Goal: Information Seeking & Learning: Find specific fact

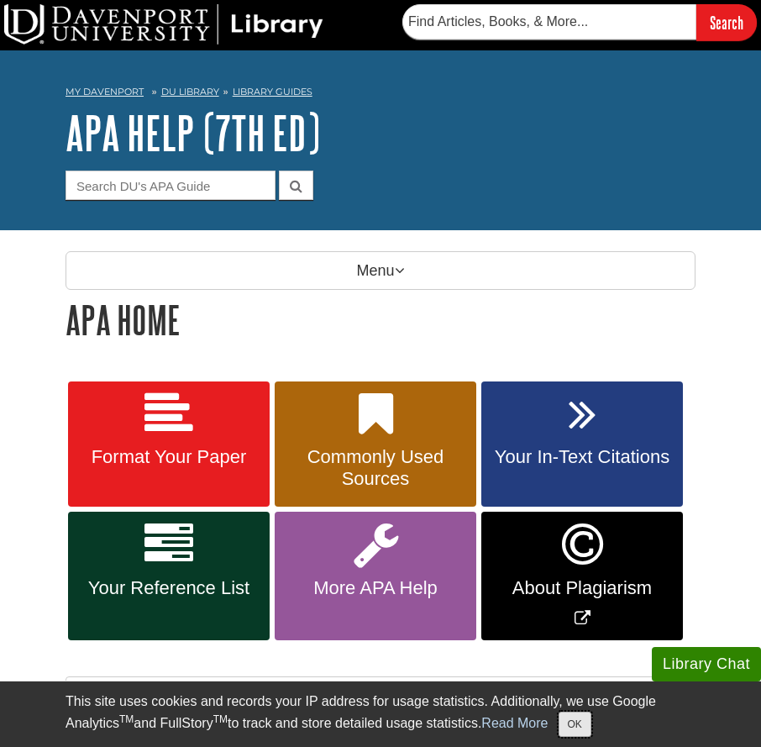
click at [569, 730] on button "OK" at bounding box center [575, 724] width 33 height 25
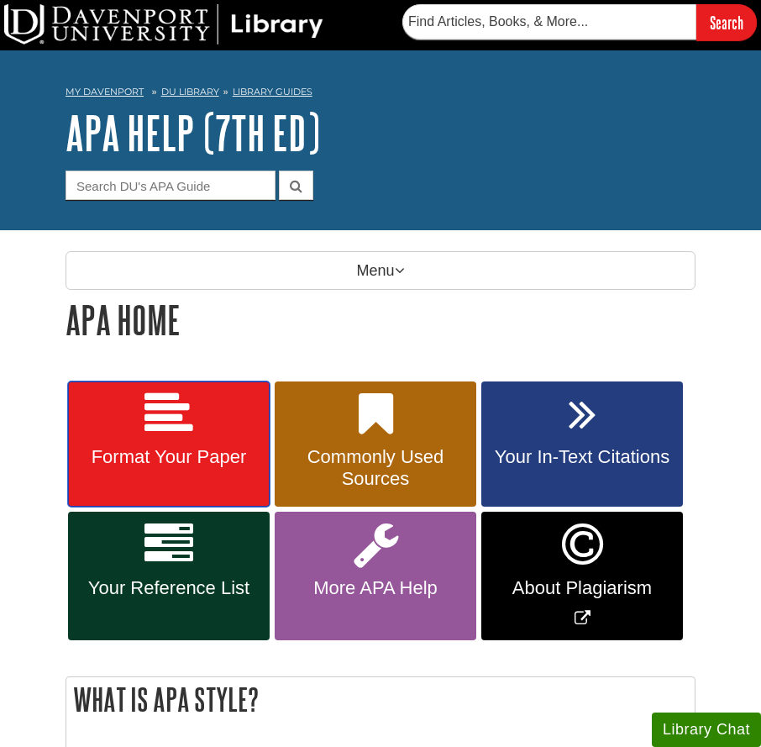
click at [204, 450] on span "Format Your Paper" at bounding box center [169, 457] width 177 height 22
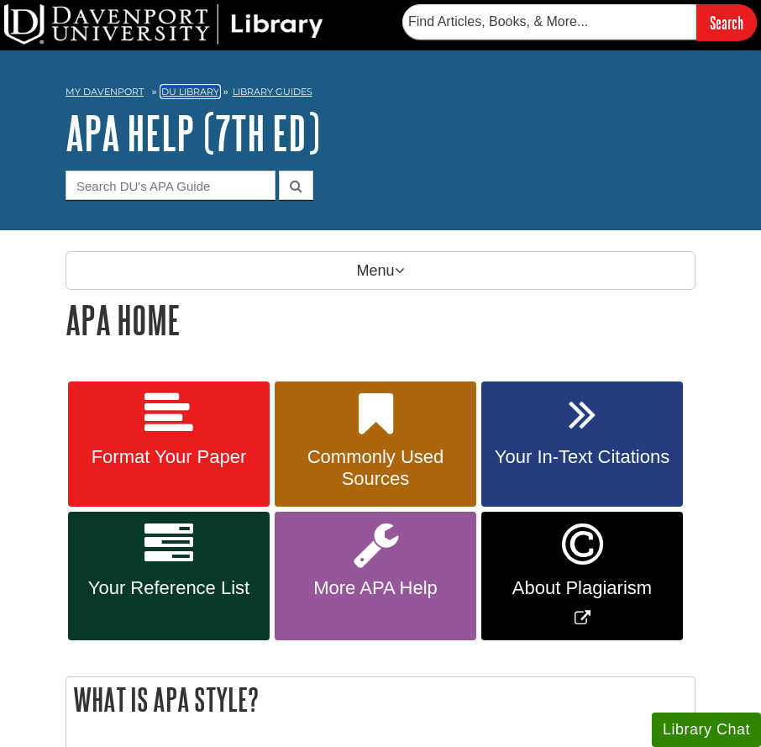
click at [177, 87] on link "DU Library" at bounding box center [190, 92] width 58 height 12
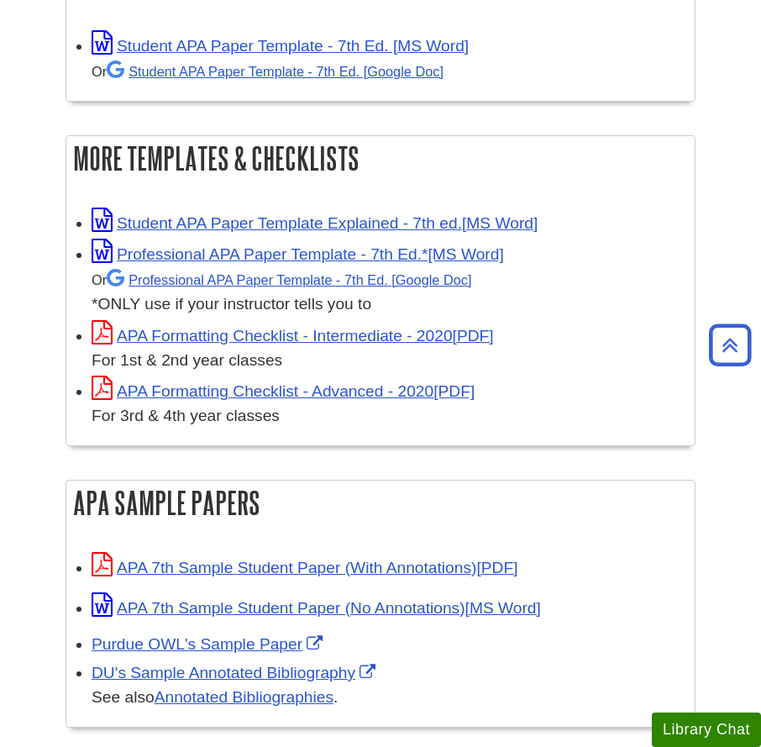
scroll to position [504, 0]
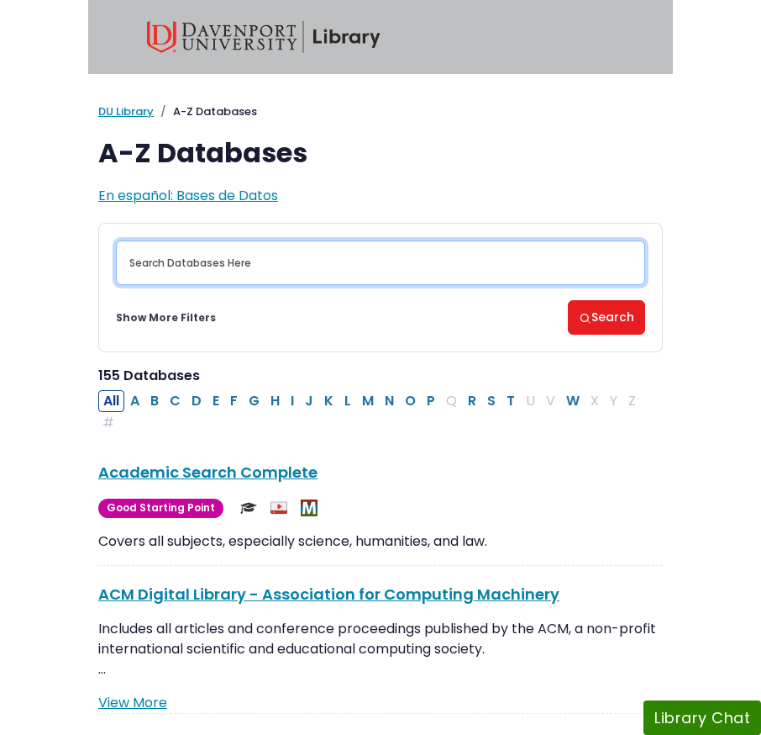
click at [264, 261] on input "Search database by title or keyword" at bounding box center [381, 262] width 530 height 45
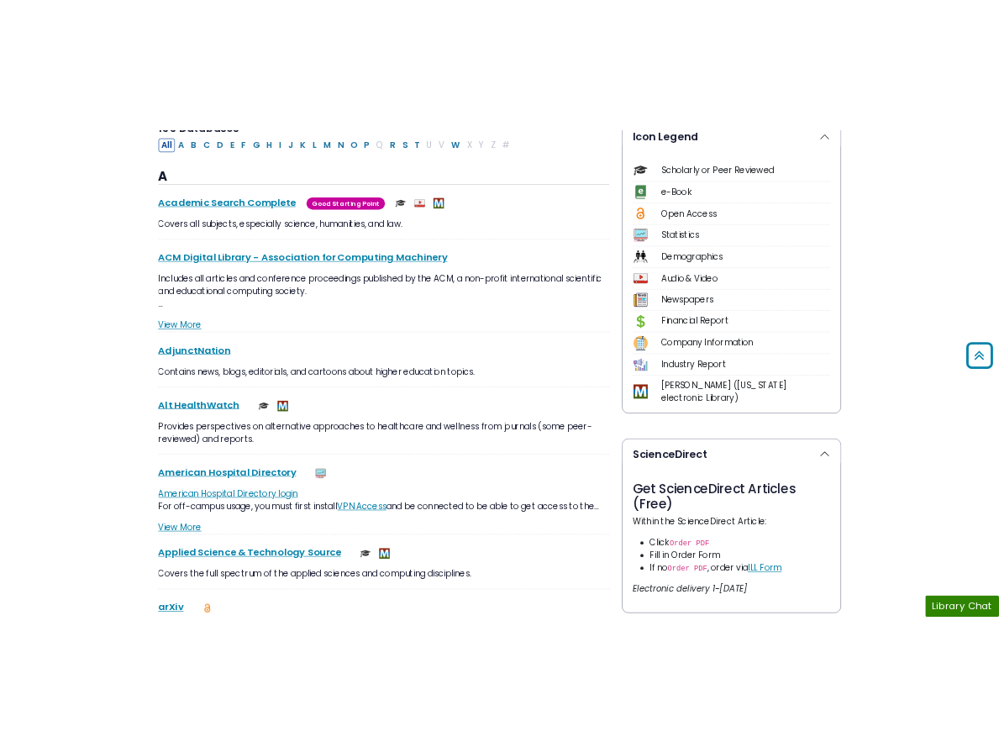
scroll to position [84, 0]
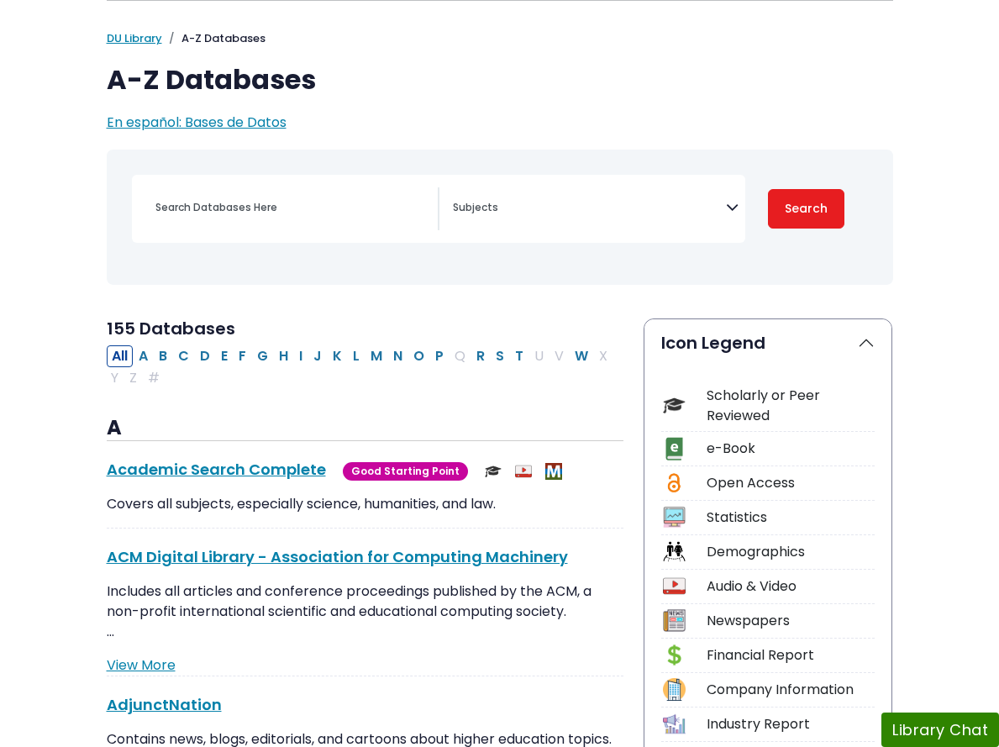
click at [582, 201] on span "Search filters" at bounding box center [589, 205] width 273 height 19
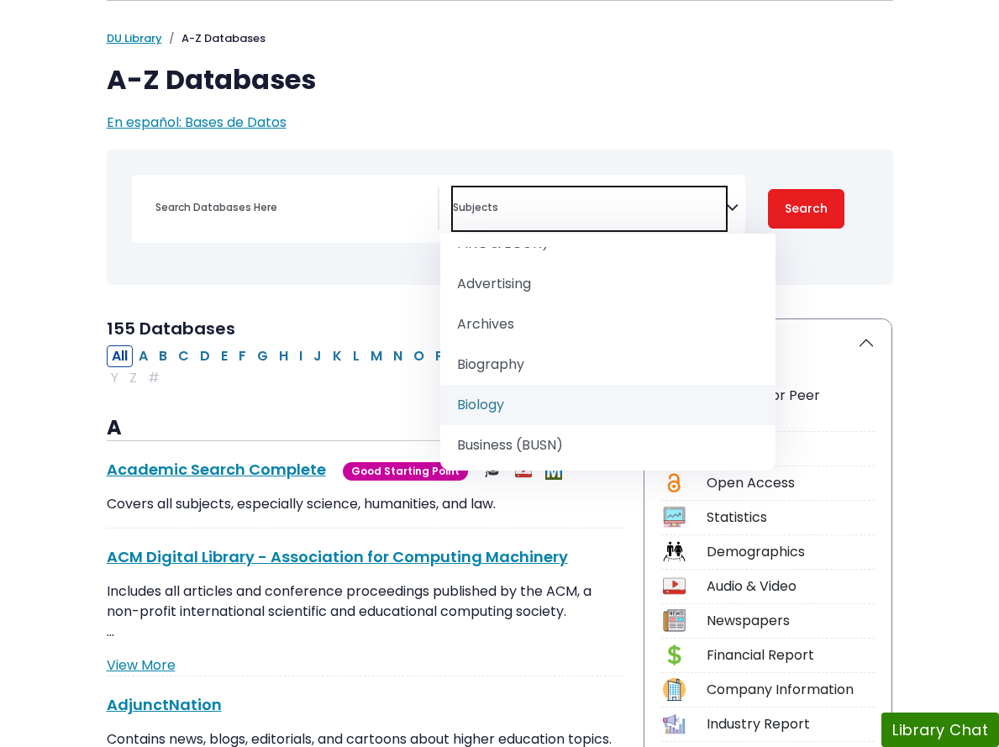
select select "219101"
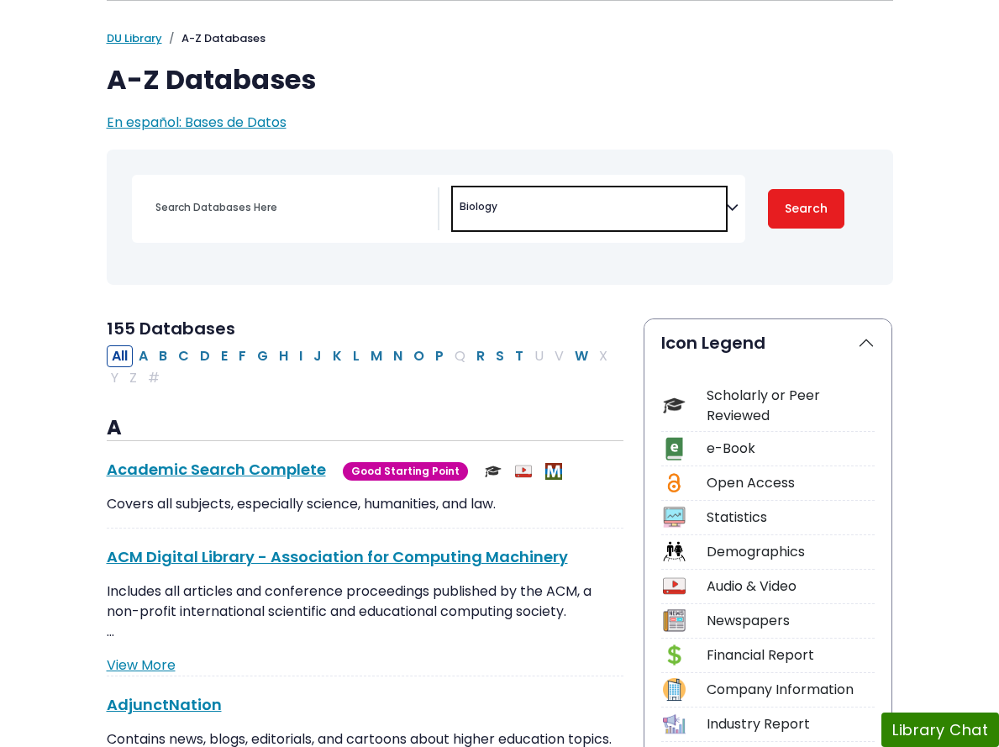
scroll to position [109, 0]
click at [619, 299] on div "Toggle search filters navigation [MEDICAL_DATA] Guide" at bounding box center [500, 230] width 807 height 161
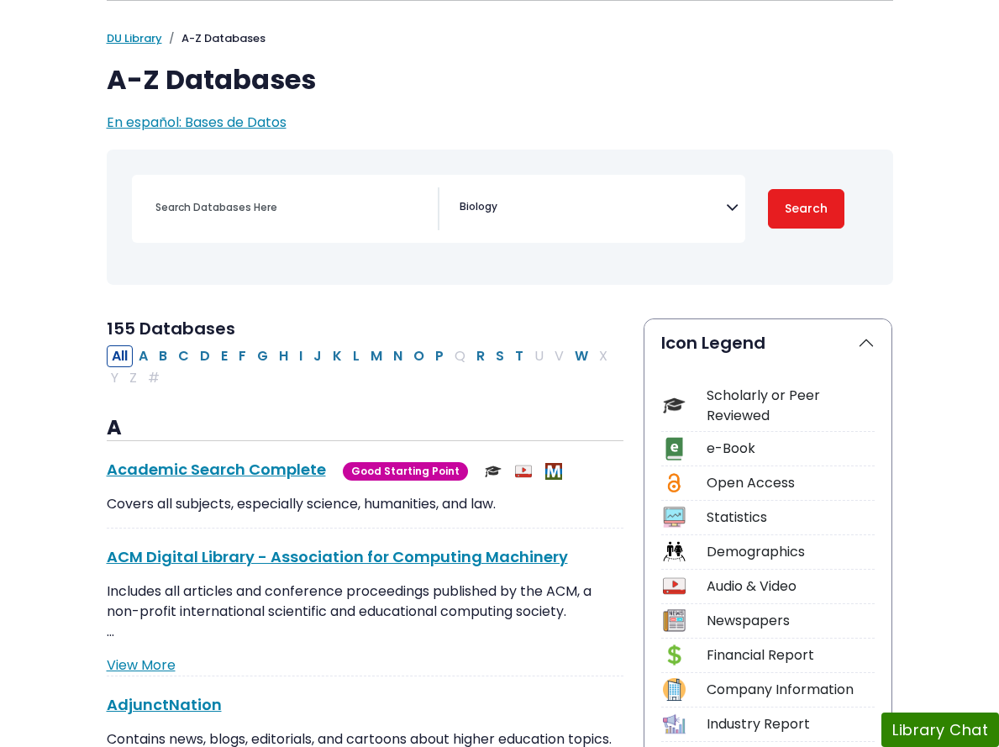
click at [269, 228] on div "Search filters" at bounding box center [291, 207] width 292 height 40
click at [194, 208] on input "Search database by title or keyword" at bounding box center [291, 208] width 292 height 24
type input "invasive [MEDICAL_DATA]"
click at [761, 189] on button "Search" at bounding box center [806, 209] width 77 height 40
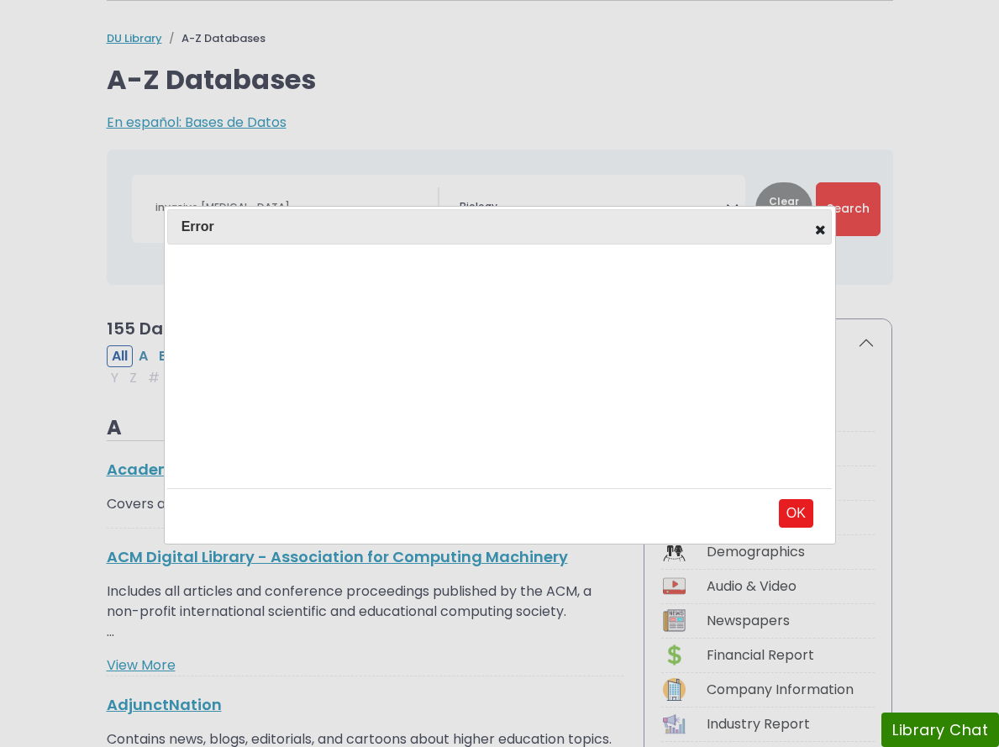
click at [761, 498] on div "OK" at bounding box center [799, 514] width 40 height 42
click at [761, 512] on button "OK" at bounding box center [796, 513] width 34 height 29
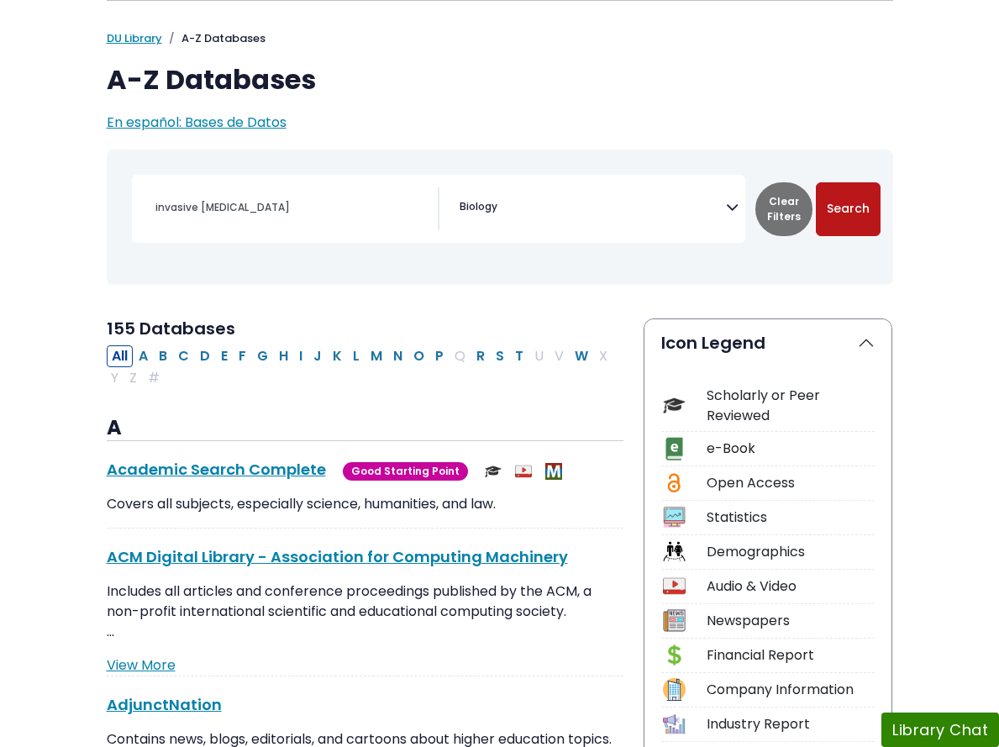
click at [761, 202] on button "Search" at bounding box center [848, 209] width 65 height 54
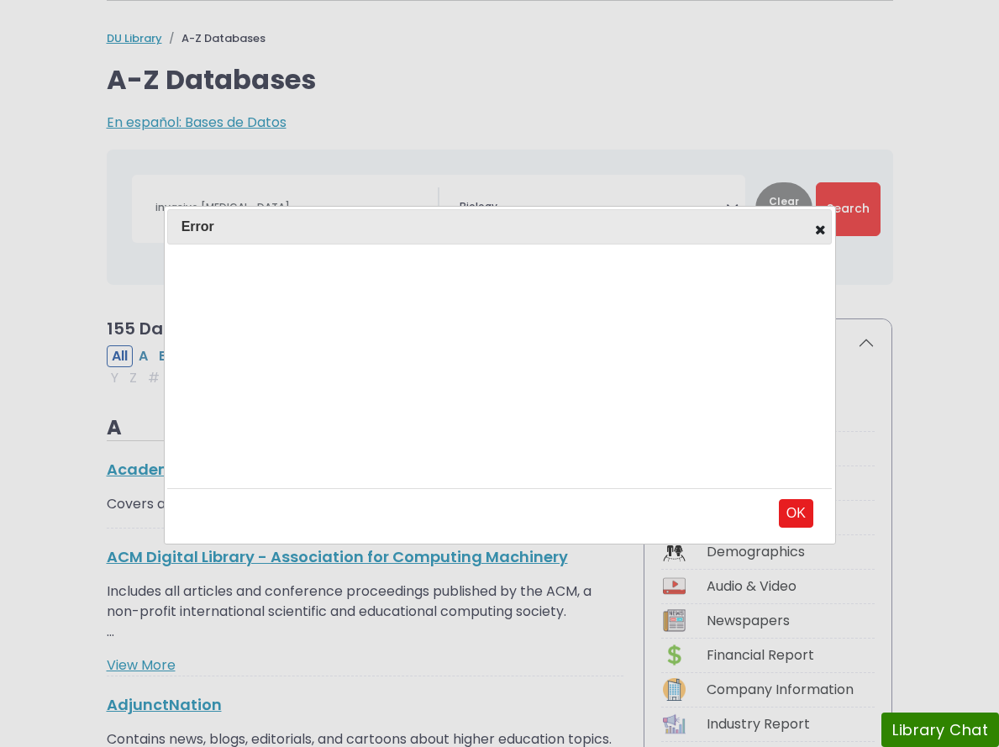
click at [654, 224] on span "Error" at bounding box center [468, 227] width 573 height 20
click at [761, 226] on icon at bounding box center [822, 229] width 18 height 13
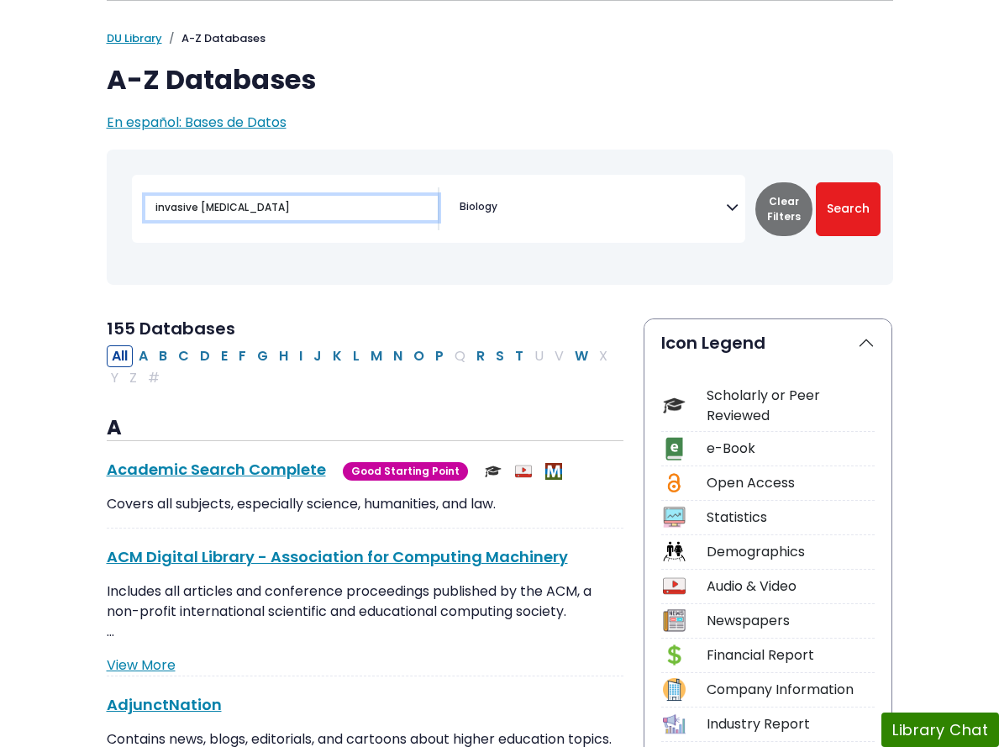
click at [214, 203] on input "invasive [MEDICAL_DATA]" at bounding box center [291, 208] width 292 height 24
click at [213, 204] on input "invasive [MEDICAL_DATA]" at bounding box center [291, 208] width 292 height 24
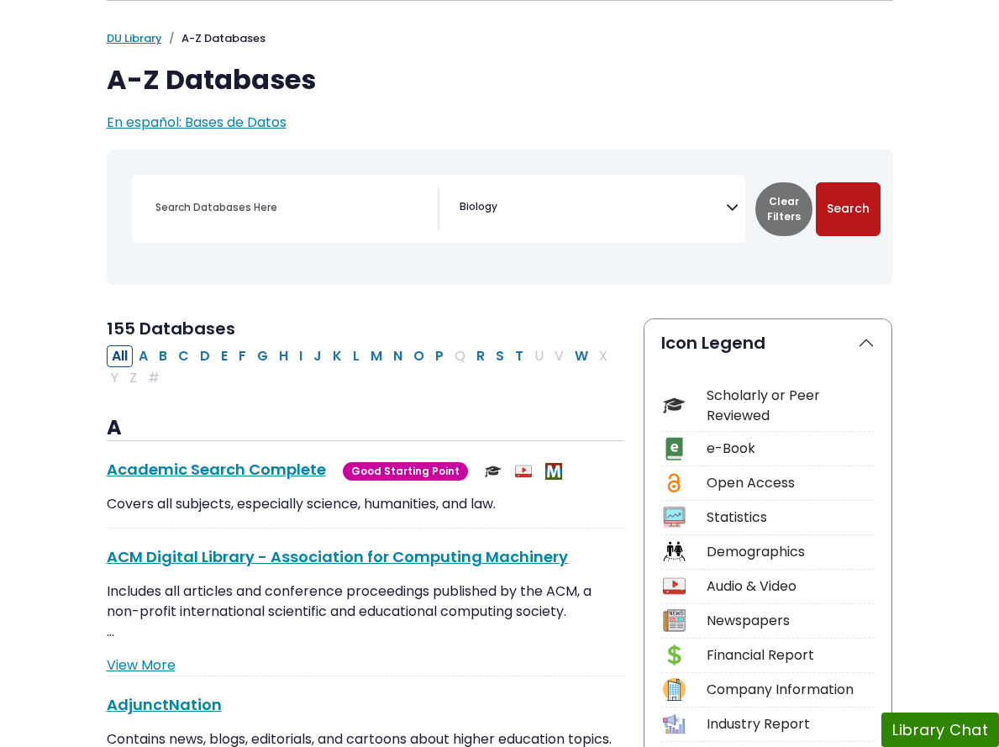
click at [761, 208] on button "Search" at bounding box center [848, 209] width 65 height 54
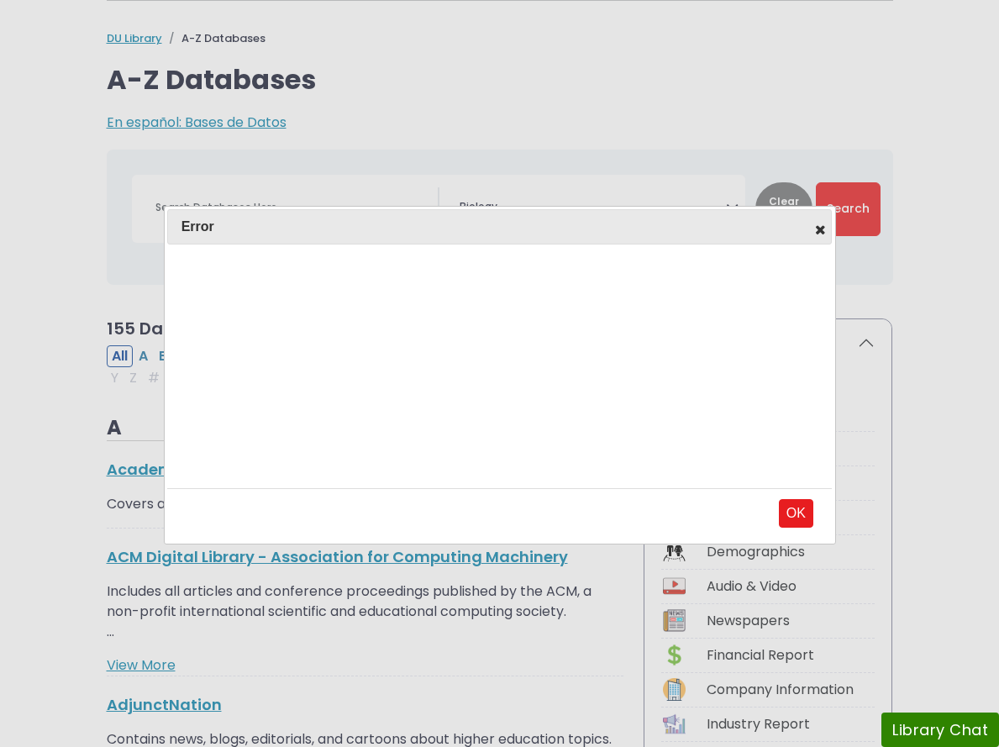
click at [761, 224] on icon at bounding box center [822, 229] width 18 height 13
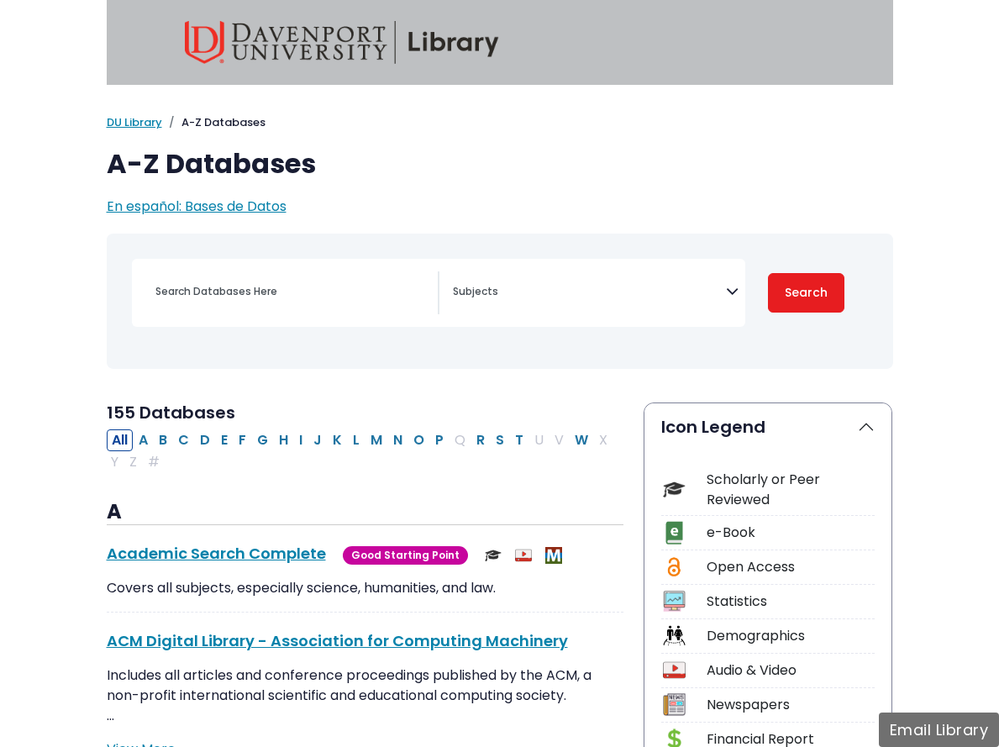
scroll to position [84, 0]
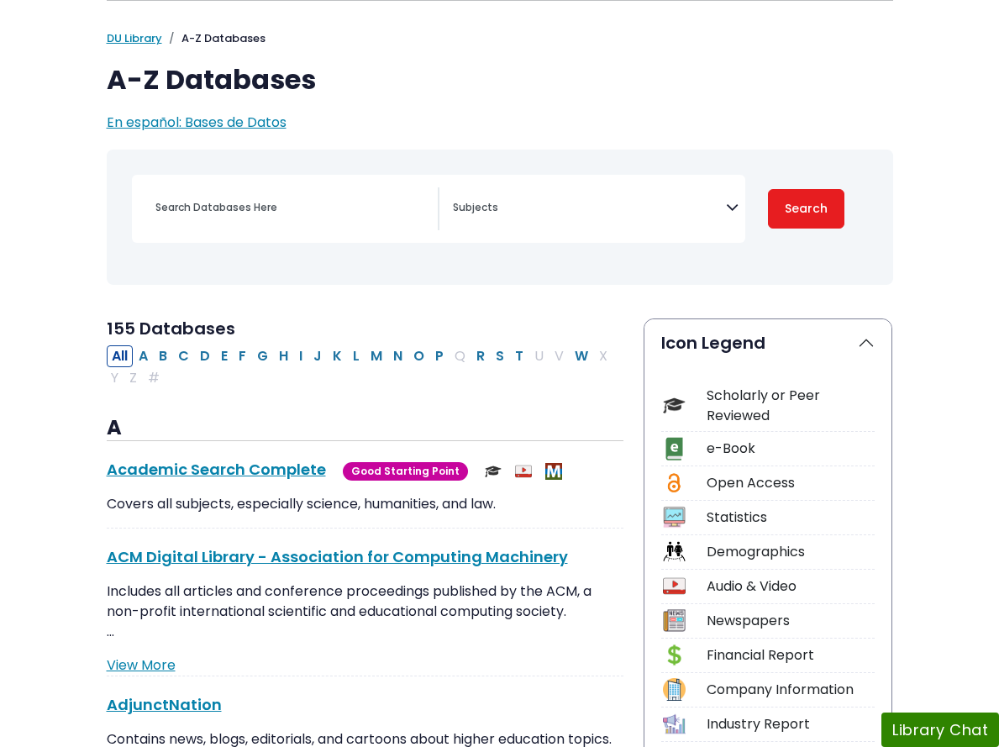
click at [561, 221] on span "Search filters" at bounding box center [589, 208] width 273 height 43
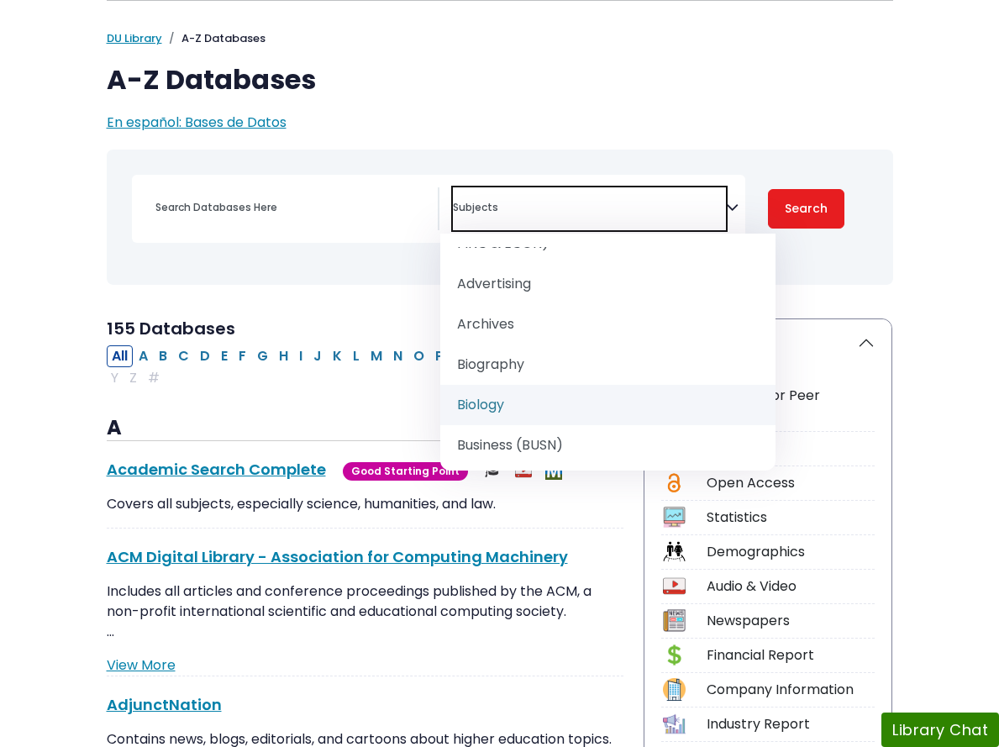
select select "219101"
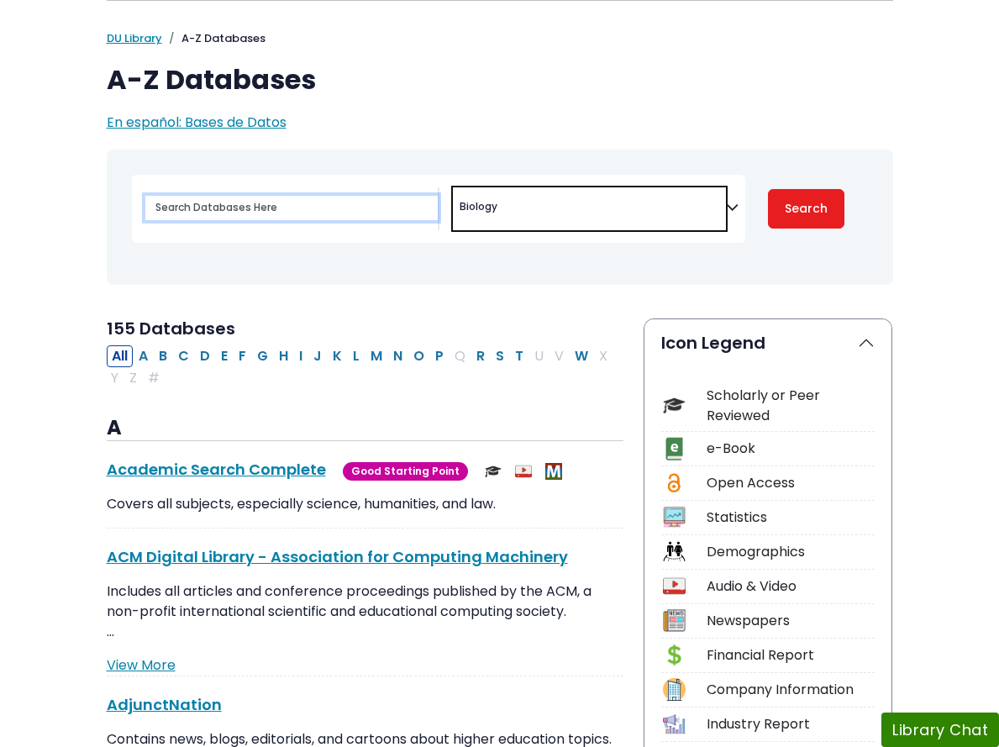
click at [259, 220] on input "Search database by title or keyword" at bounding box center [291, 208] width 292 height 24
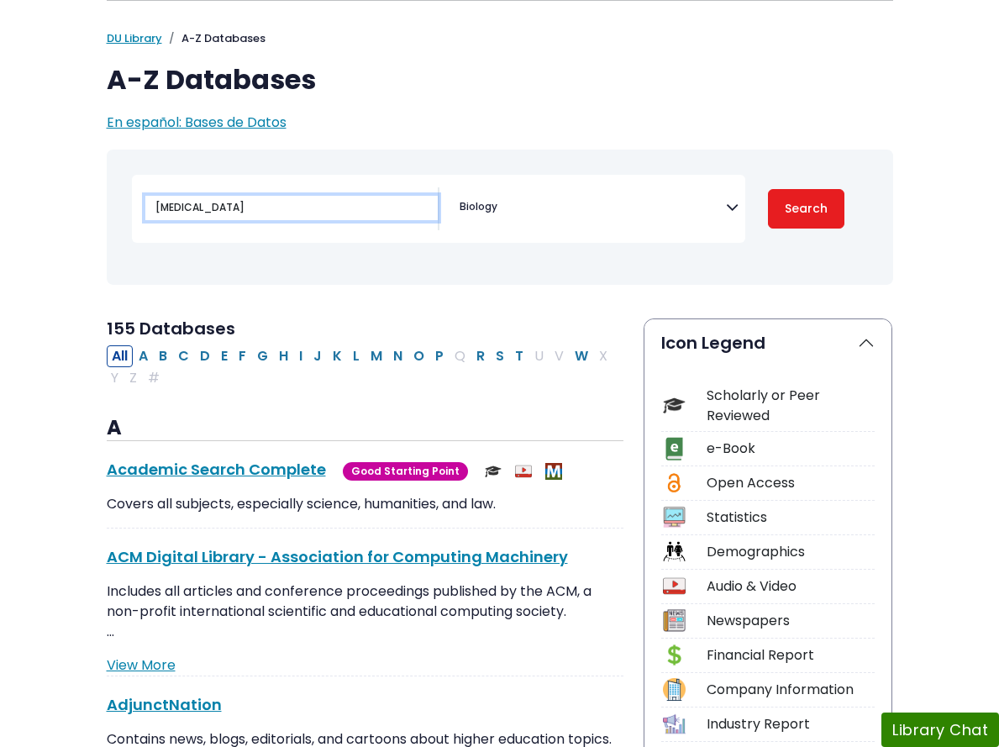
type input "cancer"
click at [768, 189] on button "Search" at bounding box center [806, 209] width 77 height 40
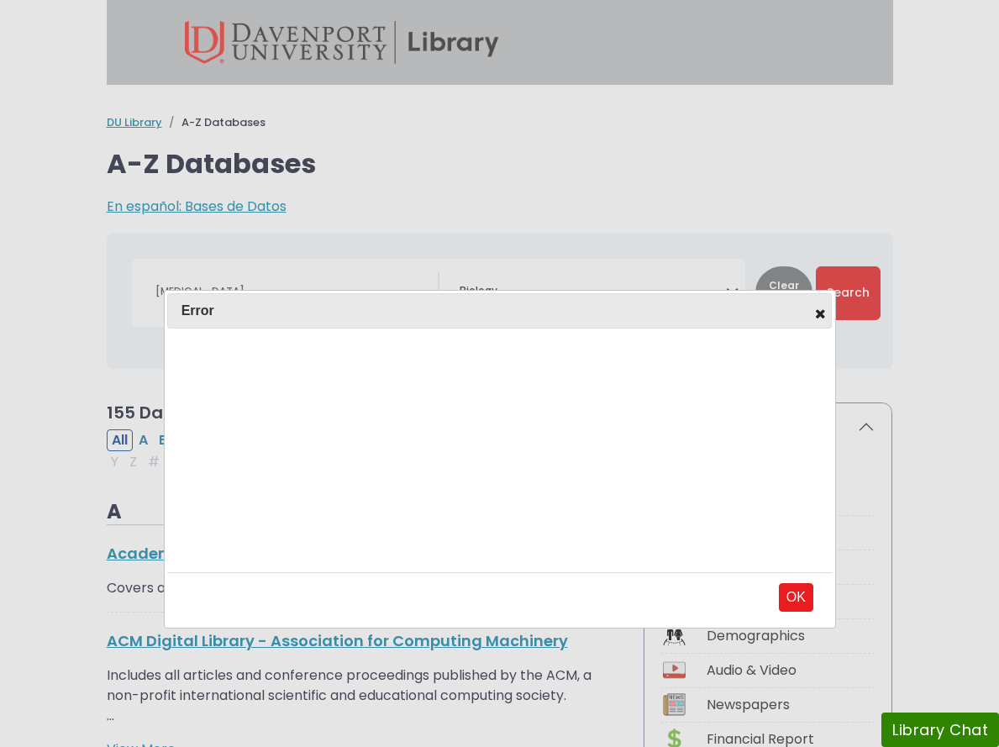
scroll to position [130, 0]
click at [820, 314] on icon at bounding box center [822, 313] width 18 height 13
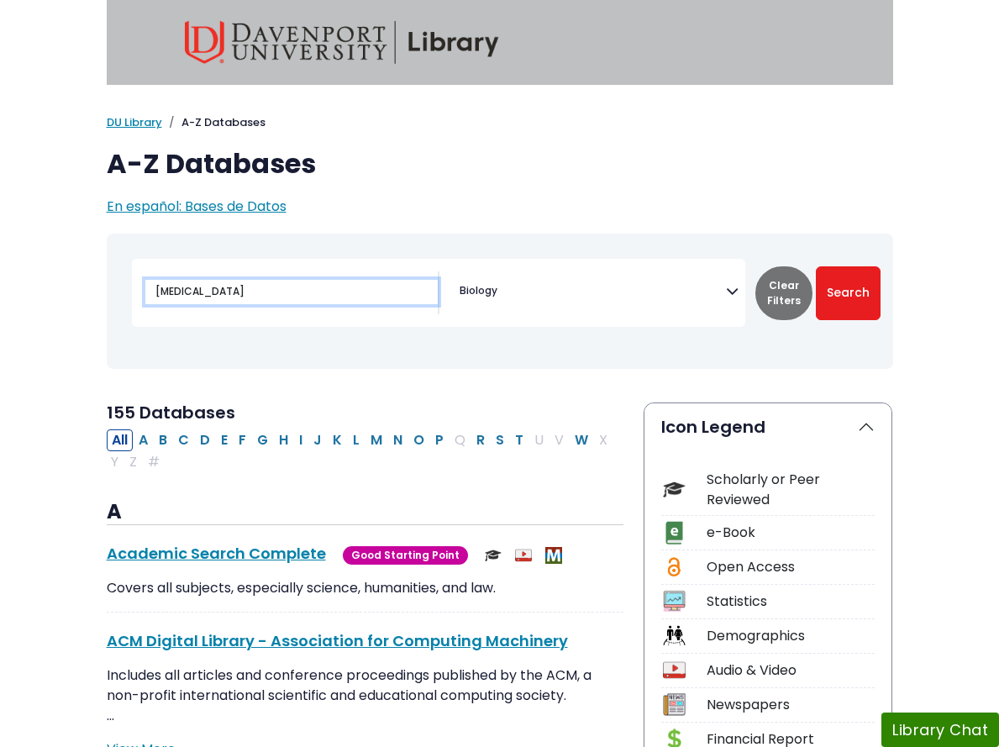
scroll to position [168, 0]
